Goal: Obtain resource: Obtain resource

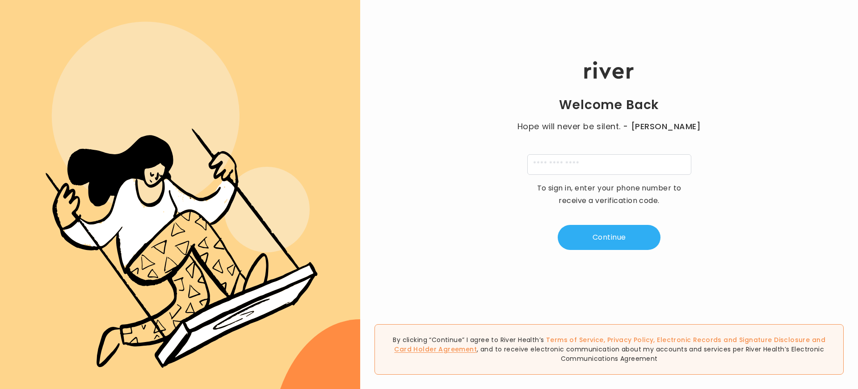
click at [477, 349] on link "Card Holder Agreement" at bounding box center [435, 348] width 83 height 9
